Goal: Task Accomplishment & Management: Manage account settings

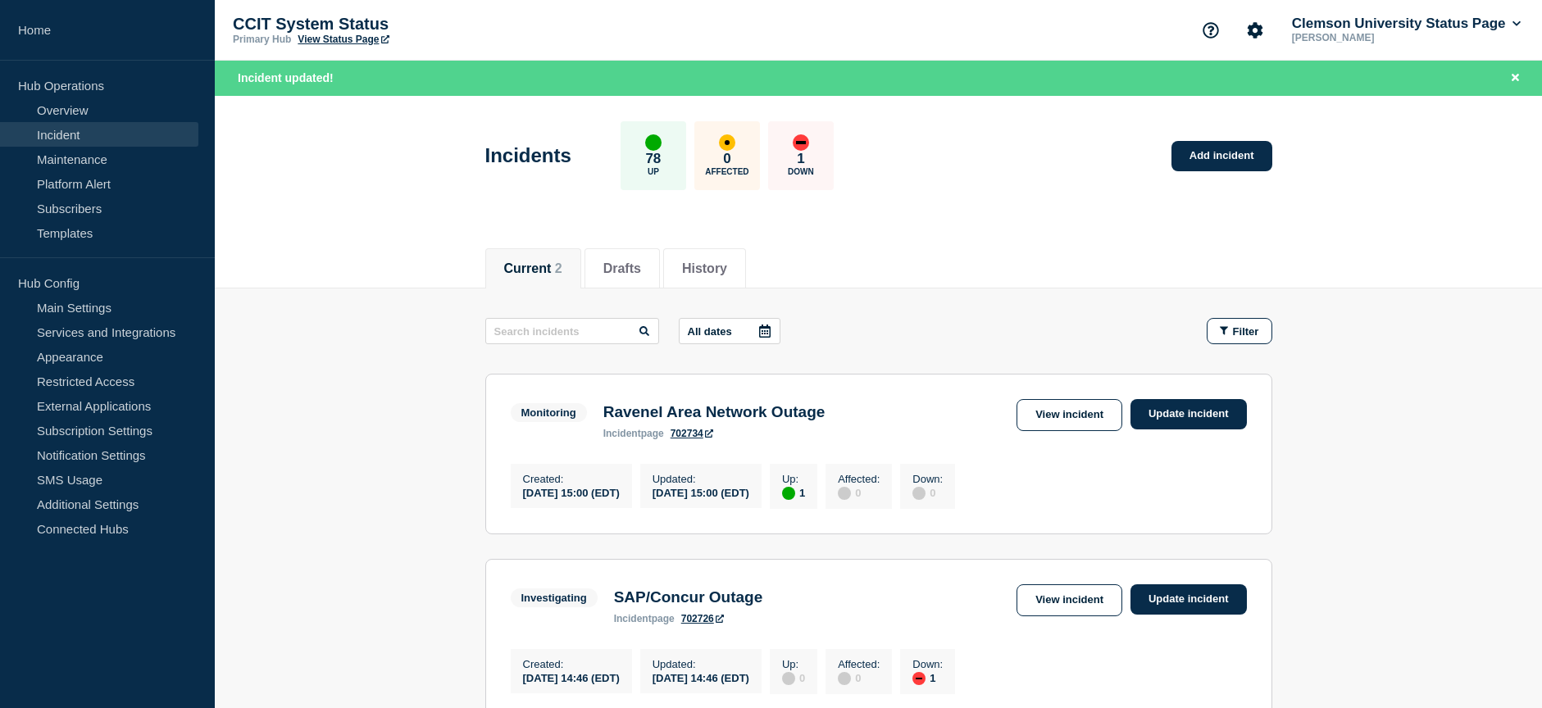
click at [977, 225] on header "Incidents 78 Up 0 Affected 1 Down Add incident" at bounding box center [879, 164] width 1328 height 137
click at [1060, 419] on link "View incident" at bounding box center [1070, 415] width 106 height 32
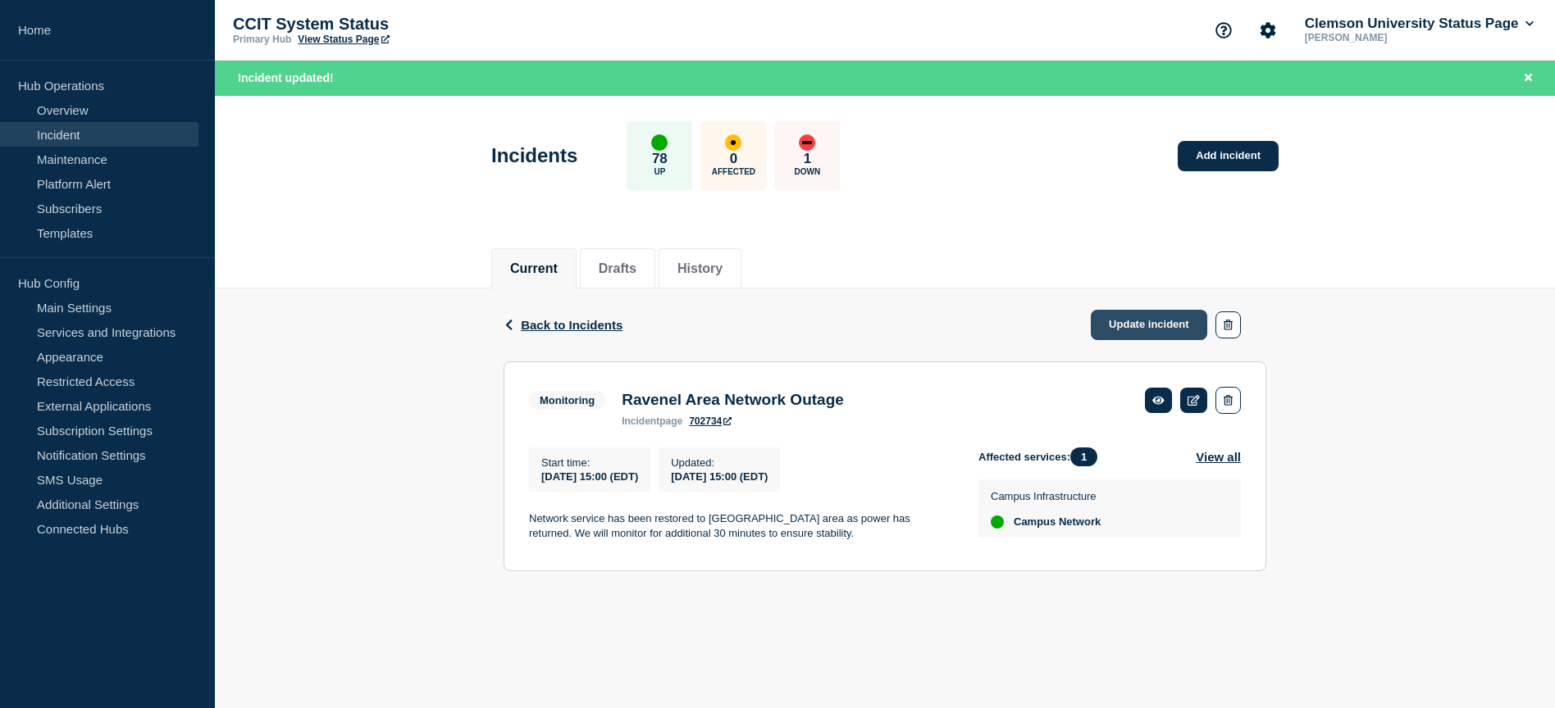
click at [1164, 322] on link "Update incident" at bounding box center [1149, 325] width 116 height 30
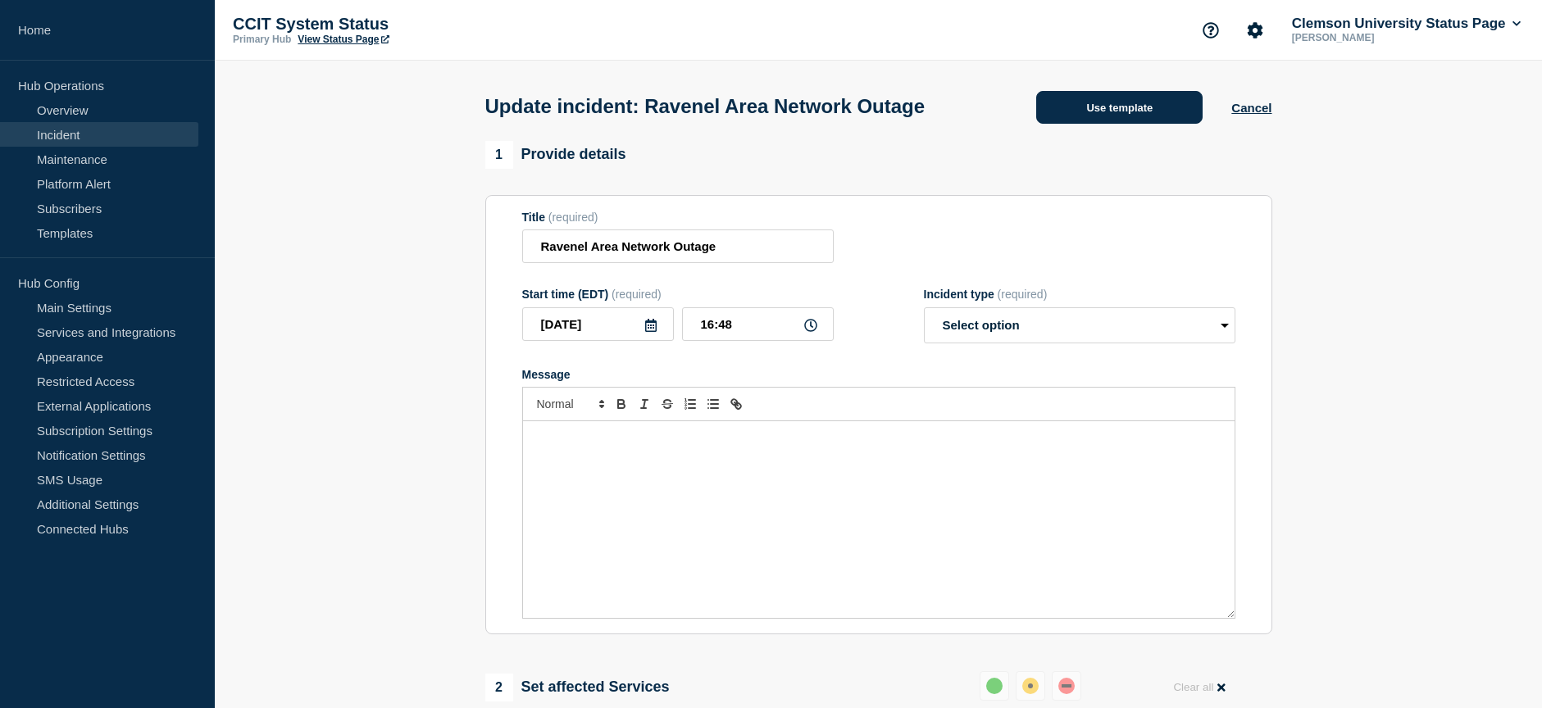
click at [1143, 120] on button "Use template" at bounding box center [1120, 107] width 166 height 33
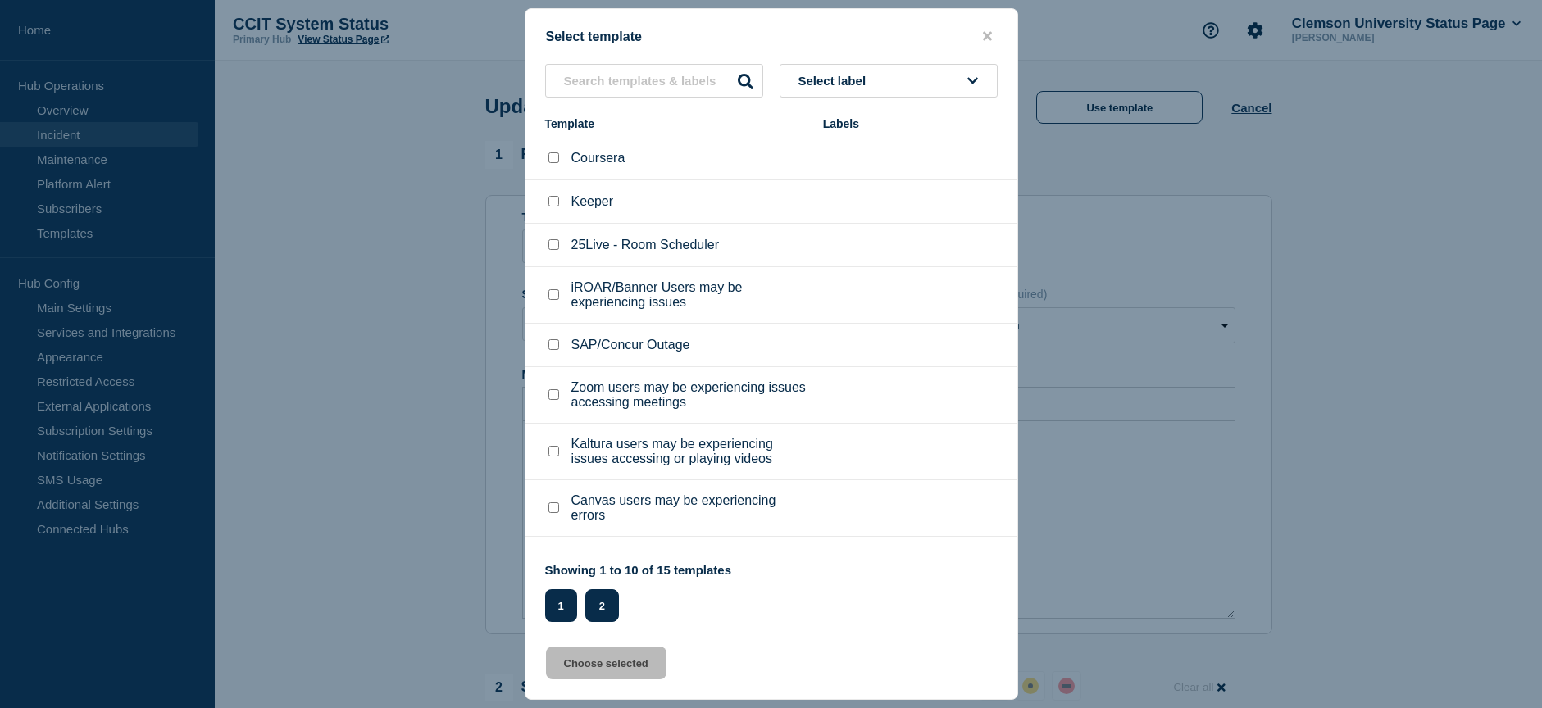
click at [602, 613] on button "2" at bounding box center [602, 606] width 34 height 33
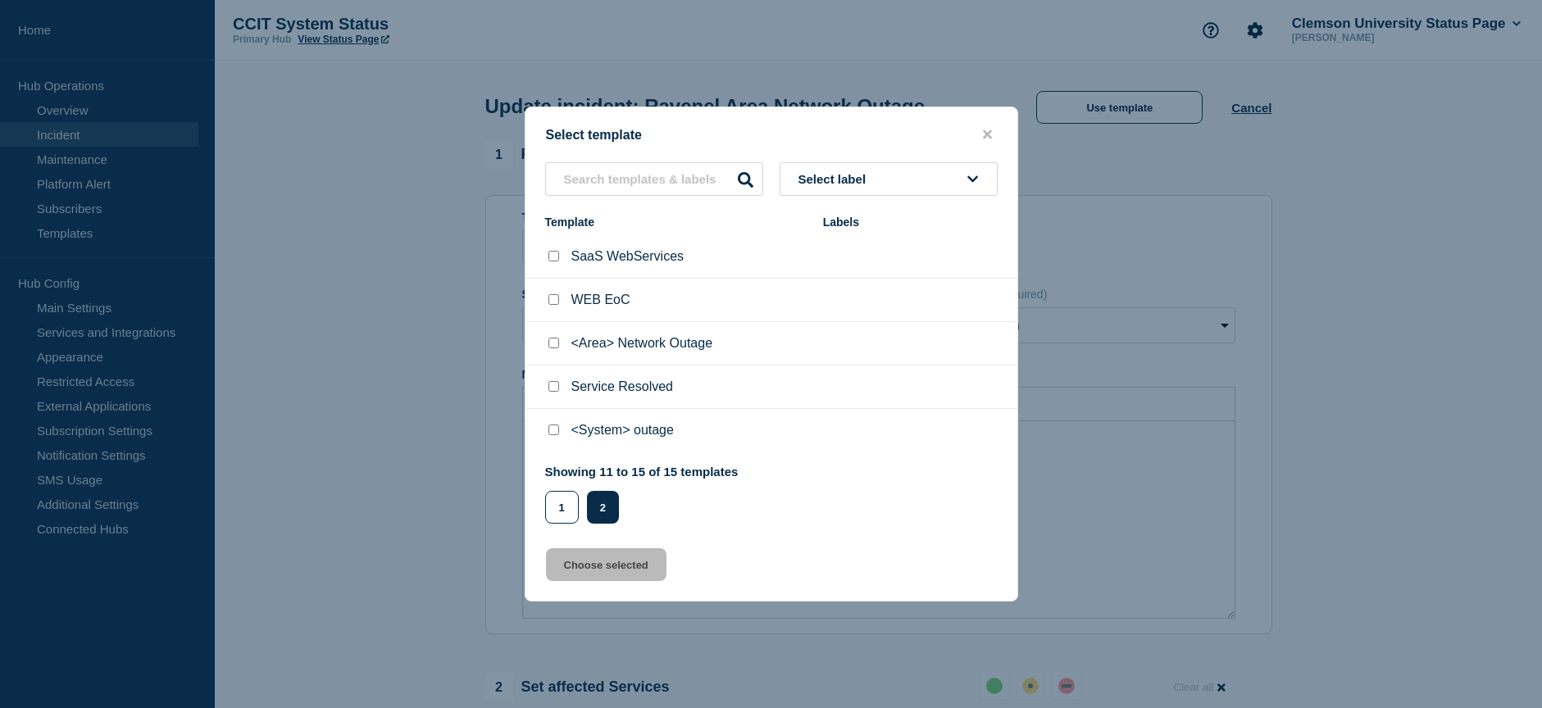
click at [554, 392] on input "Service Resolved checkbox" at bounding box center [554, 386] width 11 height 11
checkbox input "true"
click at [610, 568] on button "Choose selected" at bounding box center [606, 565] width 121 height 33
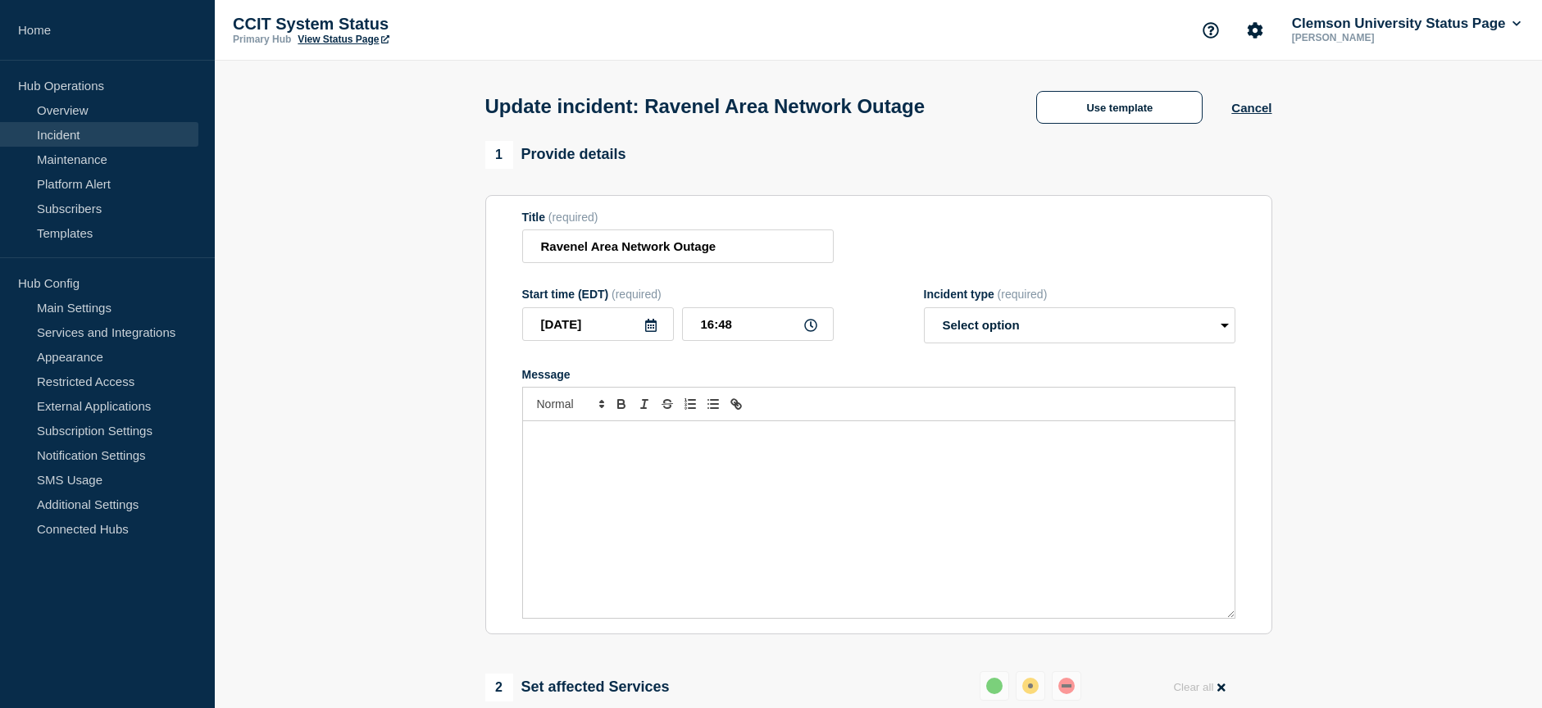
select select "resolved"
radio input "false"
radio input "true"
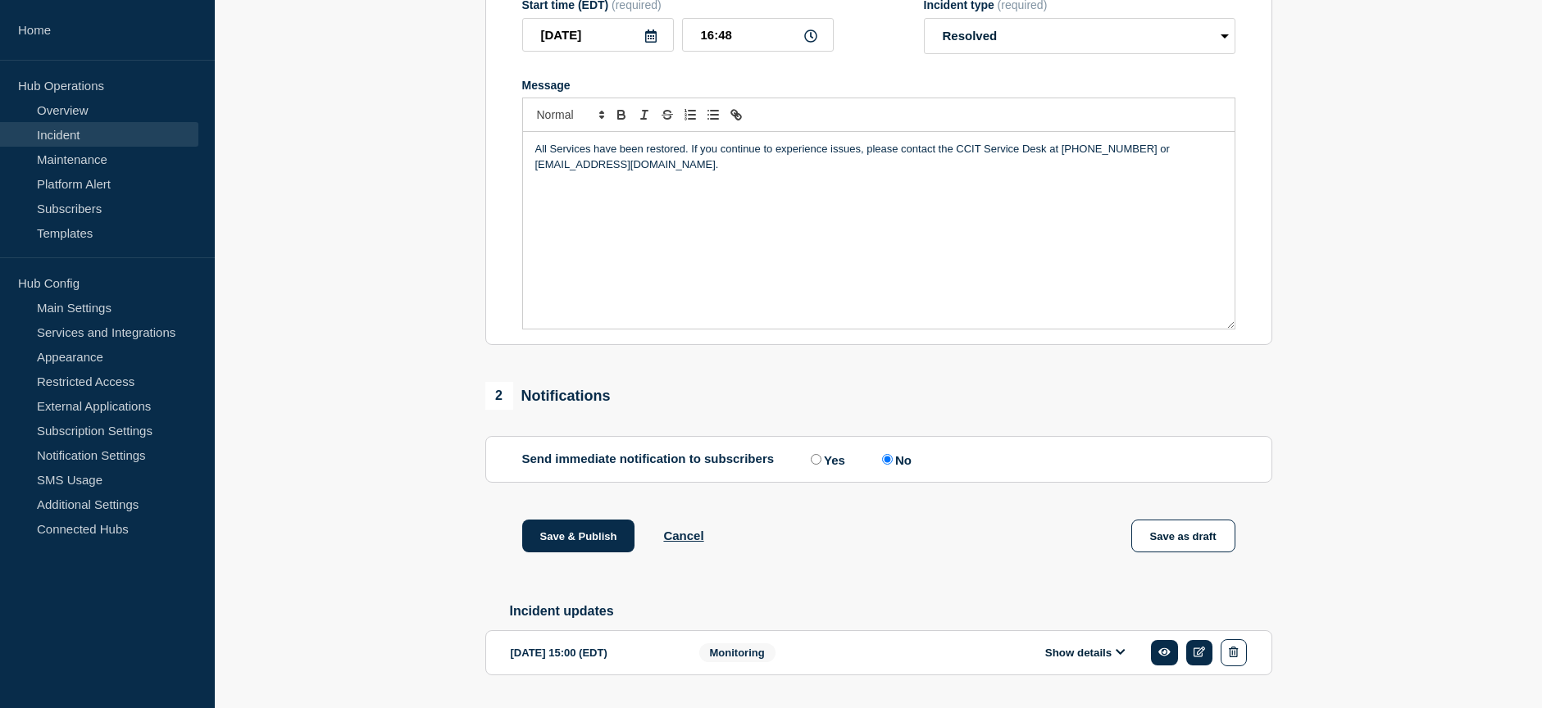
scroll to position [368, 0]
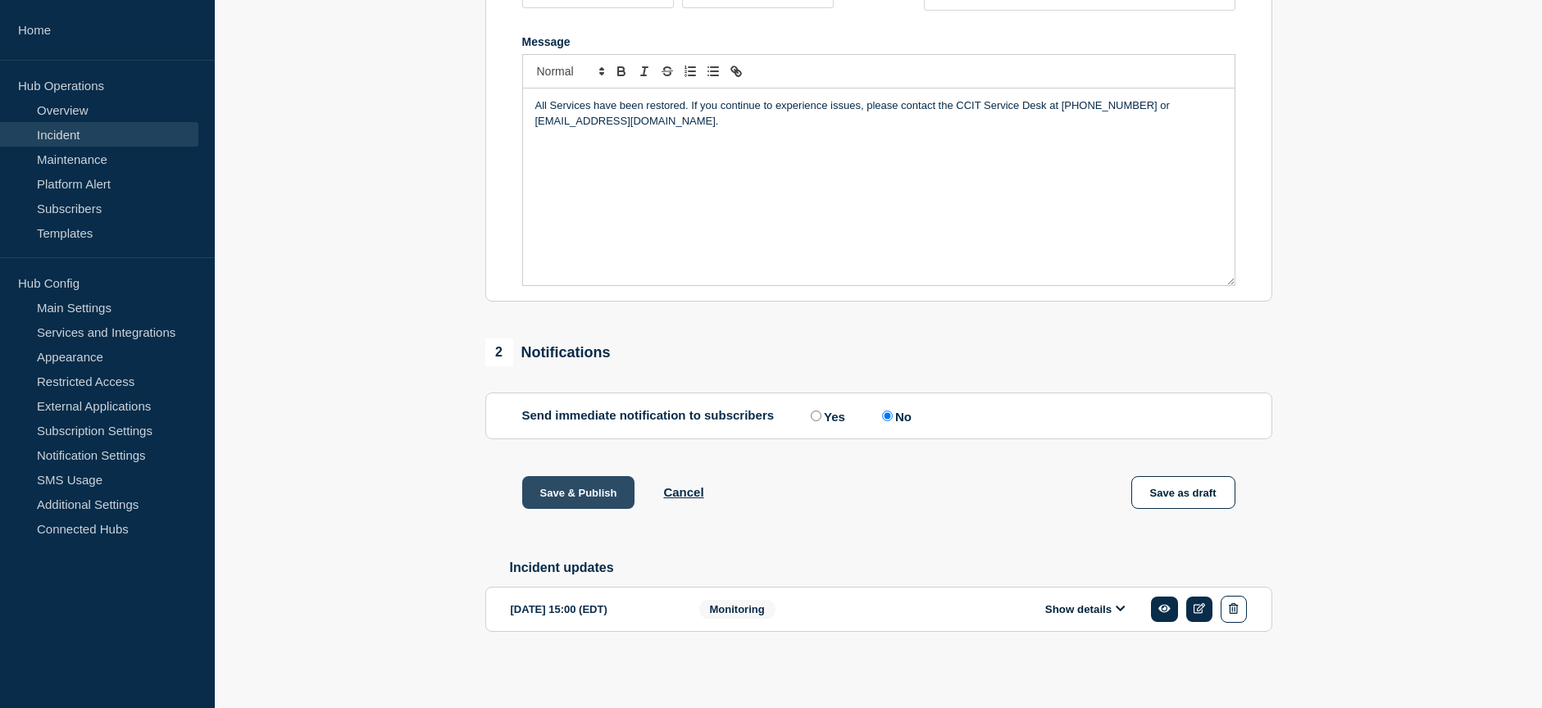
click at [593, 484] on button "Save & Publish" at bounding box center [578, 492] width 113 height 33
